Goal: Use online tool/utility: Utilize a website feature to perform a specific function

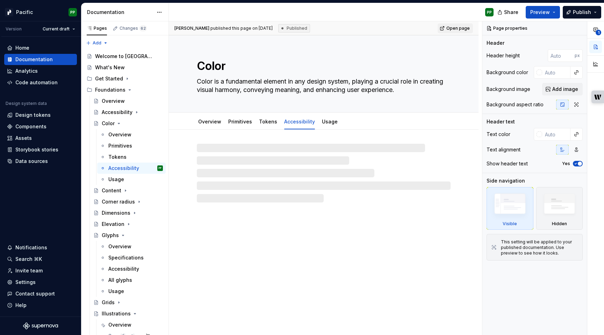
type textarea "*"
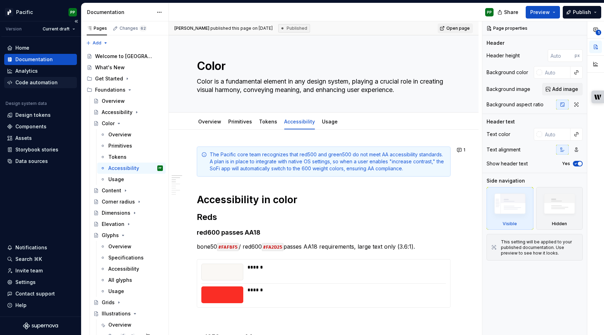
click at [34, 84] on div "Code automation" at bounding box center [36, 82] width 42 height 7
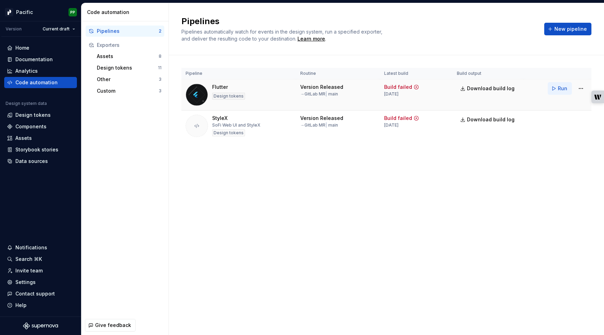
click at [561, 88] on span "Run" at bounding box center [562, 88] width 9 height 7
click at [562, 118] on span "Run" at bounding box center [562, 119] width 9 height 7
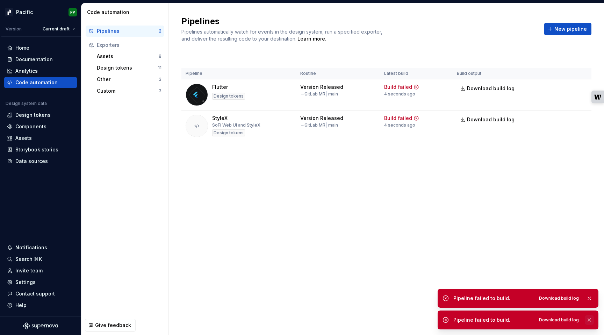
click at [590, 321] on button "button" at bounding box center [589, 320] width 9 height 10
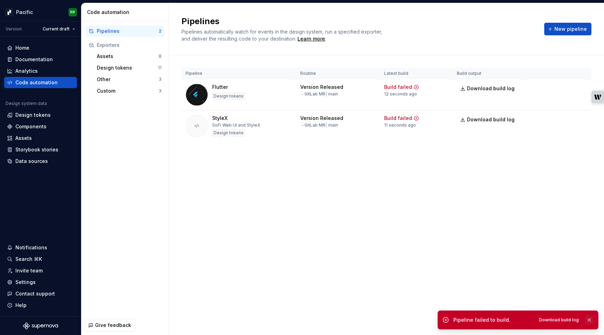
click at [589, 320] on button "button" at bounding box center [589, 320] width 9 height 10
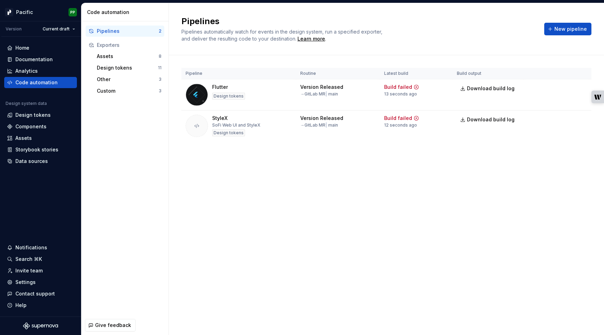
click at [354, 291] on div "Pipelines Pipelines automatically watch for events in the design system, run a …" at bounding box center [386, 169] width 435 height 332
click at [315, 257] on div "Pipelines Pipelines automatically watch for events in the design system, run a …" at bounding box center [386, 169] width 435 height 332
click at [41, 162] on div "Data sources" at bounding box center [31, 161] width 33 height 7
